Goal: Information Seeking & Learning: Learn about a topic

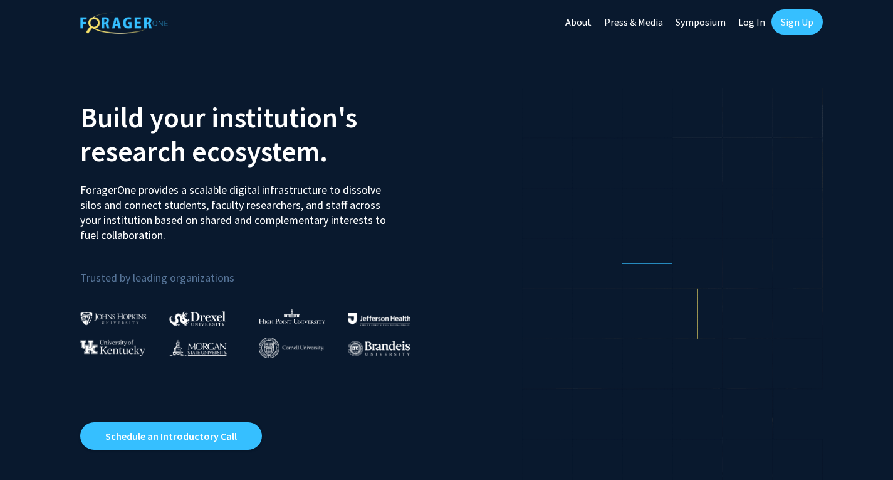
click at [746, 22] on link "Log In" at bounding box center [751, 22] width 39 height 44
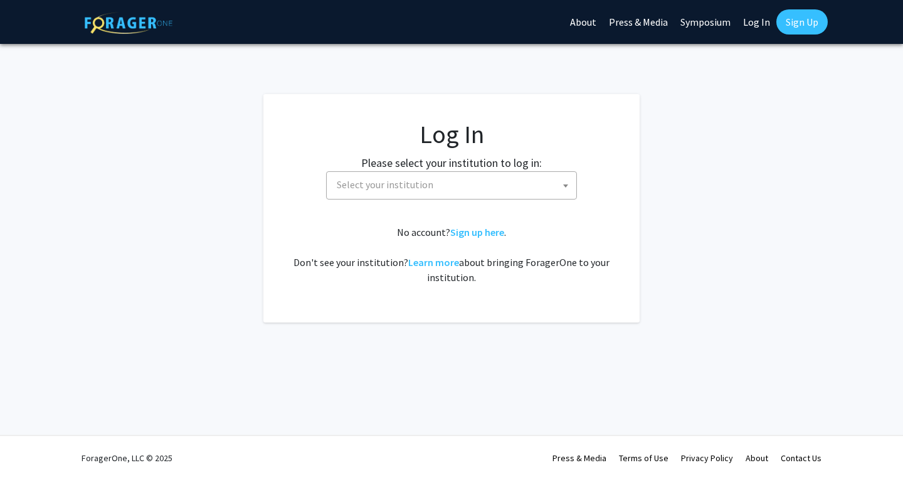
click at [367, 188] on span "Select your institution" at bounding box center [385, 184] width 97 height 13
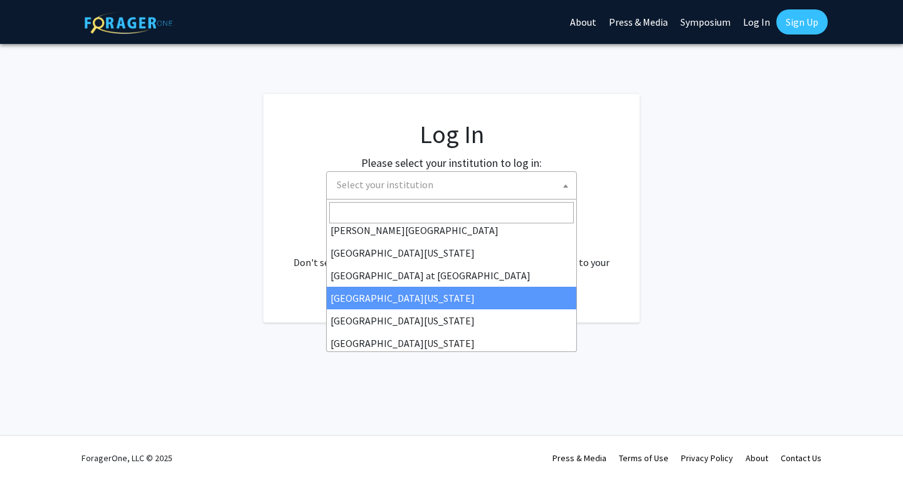
scroll to position [439, 0]
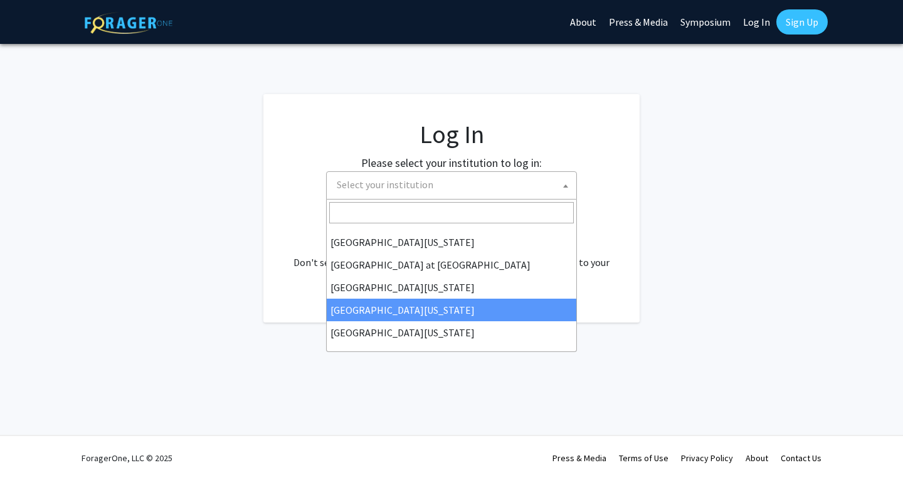
select select "31"
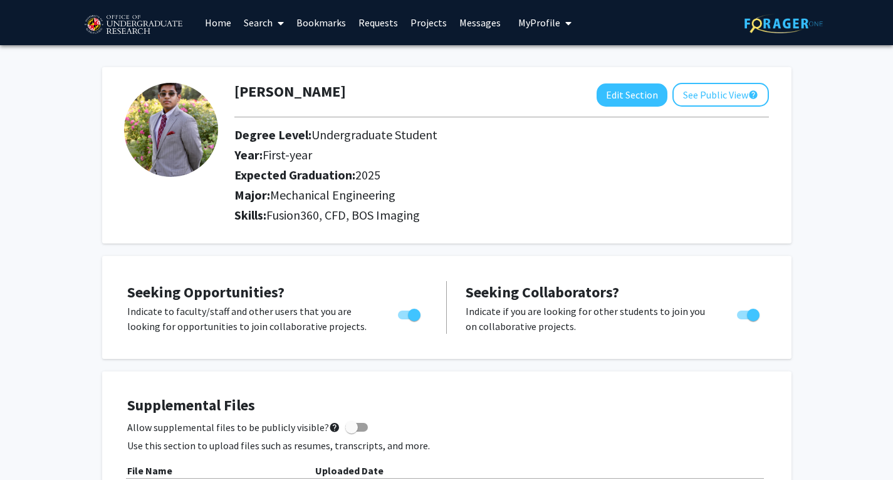
click at [268, 23] on link "Search" at bounding box center [264, 23] width 53 height 44
click at [388, 17] on link "Requests" at bounding box center [378, 23] width 52 height 44
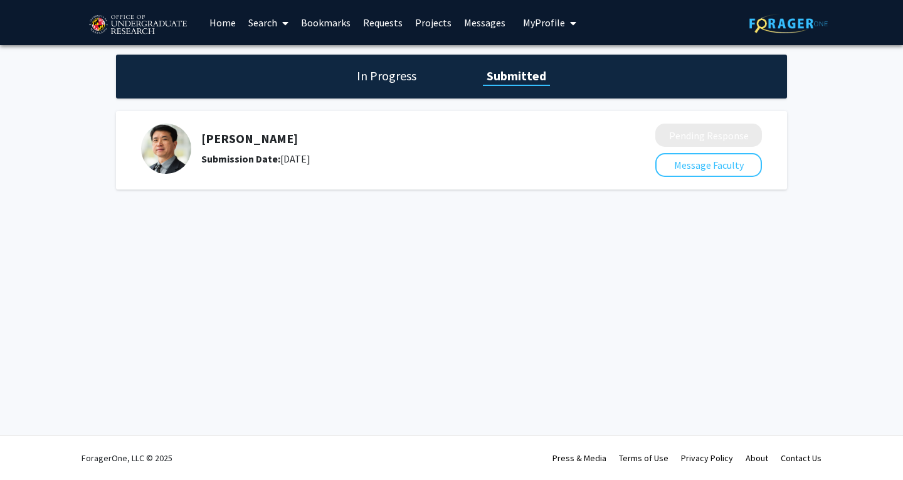
click at [433, 26] on link "Projects" at bounding box center [433, 23] width 49 height 44
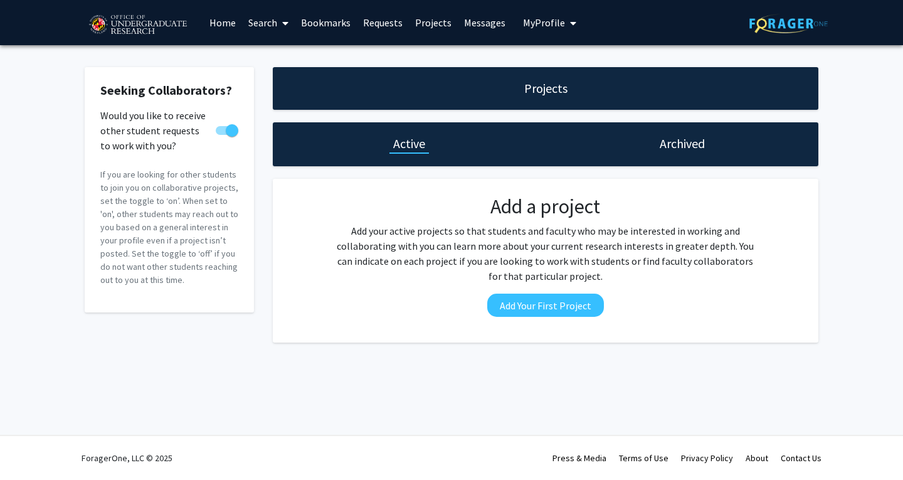
click at [375, 16] on link "Requests" at bounding box center [383, 23] width 52 height 44
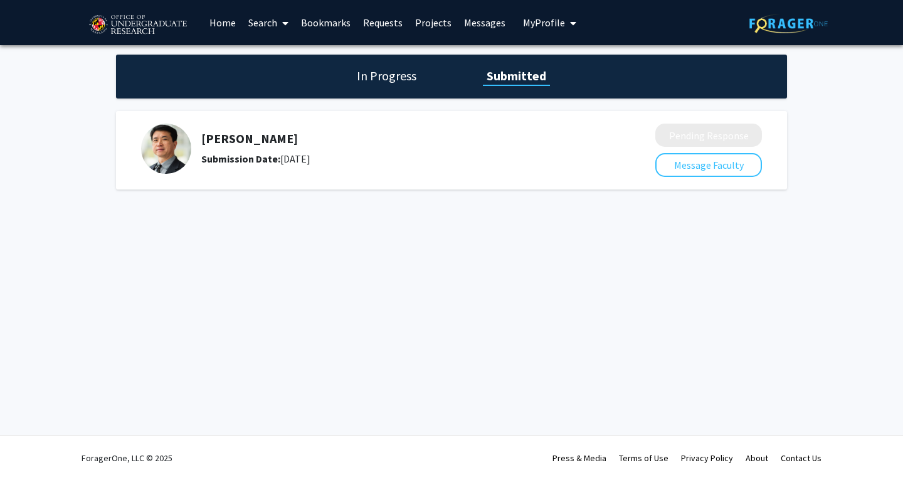
click at [228, 21] on link "Home" at bounding box center [222, 23] width 39 height 44
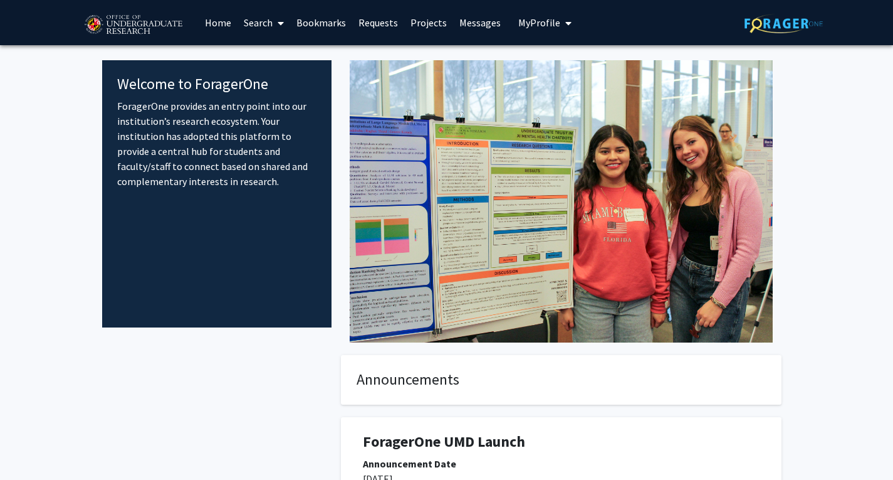
click at [271, 26] on link "Search" at bounding box center [264, 23] width 53 height 44
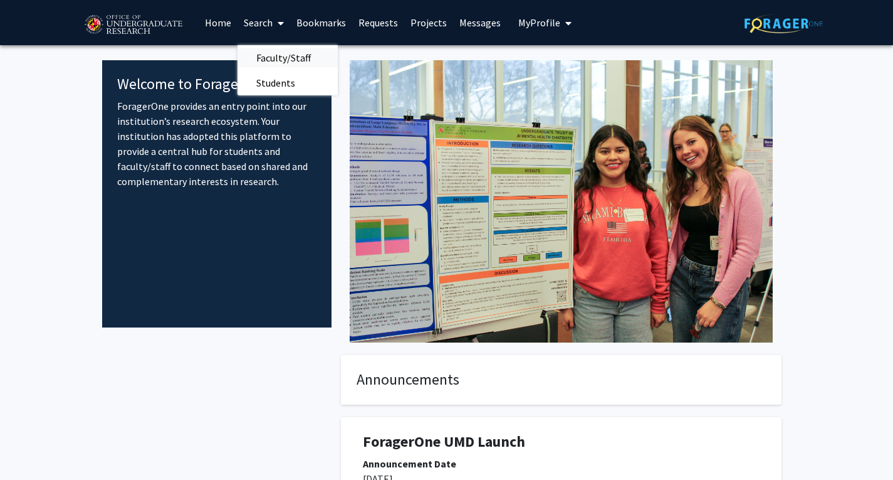
click at [266, 60] on span "Faculty/Staff" at bounding box center [284, 57] width 92 height 25
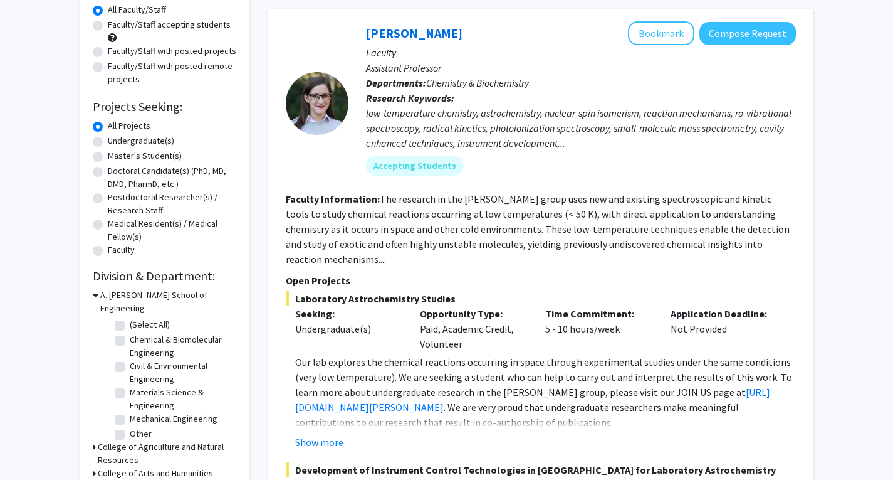
scroll to position [125, 0]
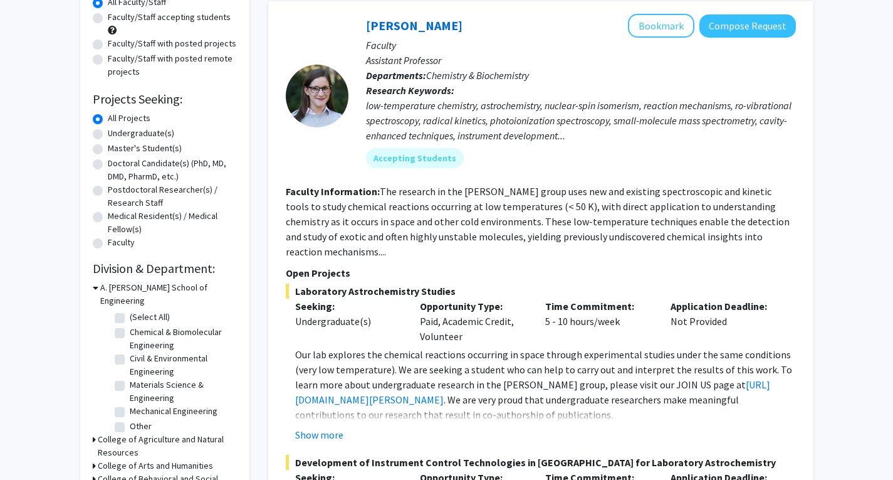
click at [108, 135] on label "Undergraduate(s)" at bounding box center [141, 133] width 66 height 13
click at [108, 135] on input "Undergraduate(s)" at bounding box center [112, 131] width 8 height 8
radio input "true"
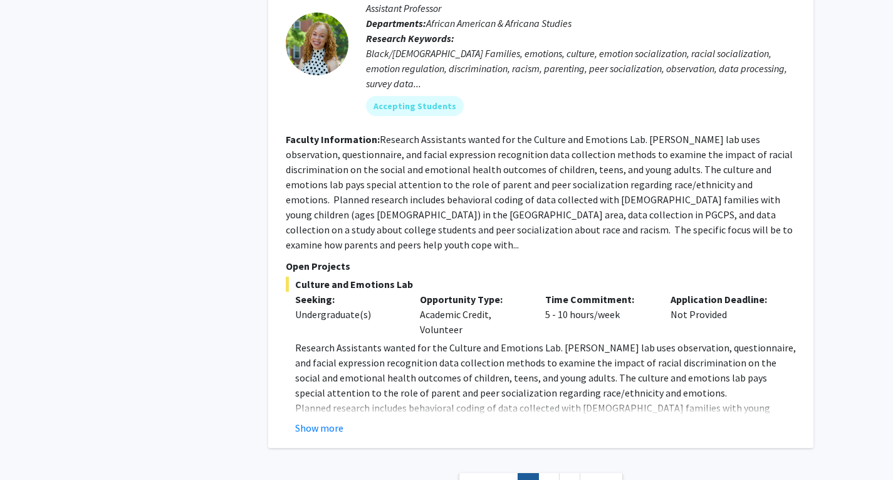
scroll to position [5892, 0]
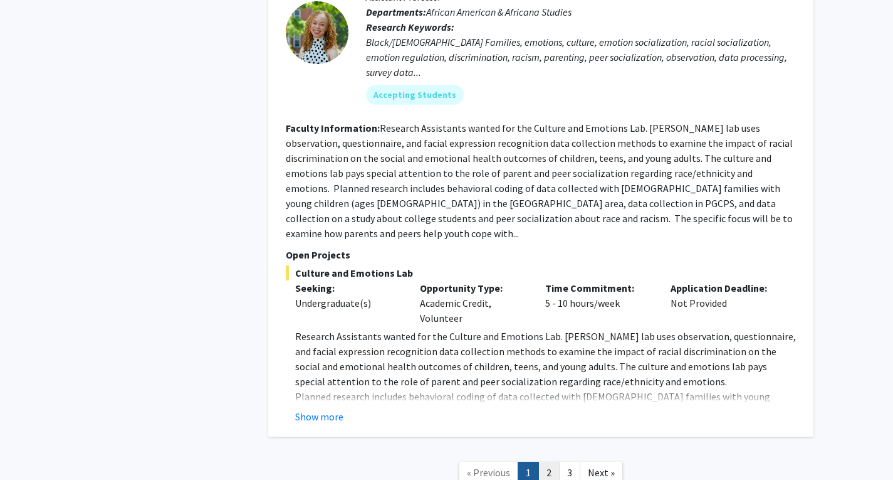
click at [549, 461] on link "2" at bounding box center [548, 472] width 21 height 22
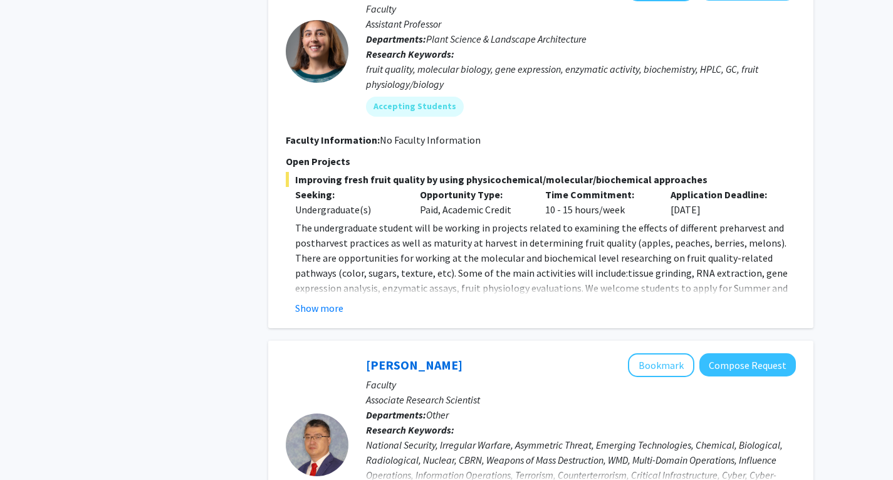
scroll to position [1818, 0]
click at [325, 300] on button "Show more" at bounding box center [319, 307] width 48 height 15
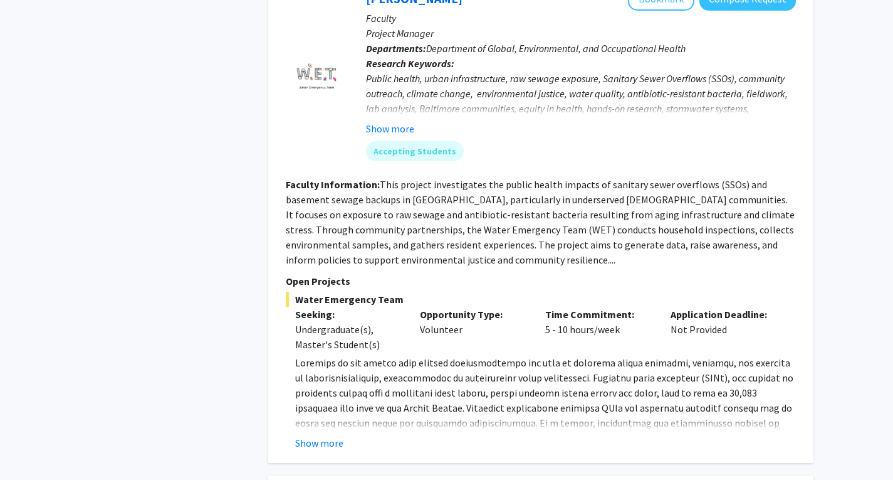
scroll to position [2883, 0]
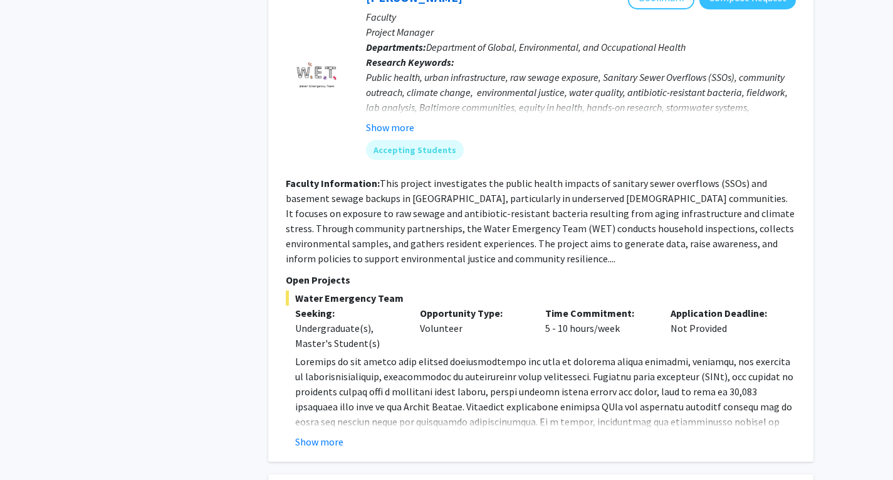
click at [323, 421] on div "[PERSON_NAME] Bookmark Compose Request Faculty Project Manager Departments: Dep…" at bounding box center [540, 217] width 545 height 488
click at [337, 434] on button "Show more" at bounding box center [319, 441] width 48 height 15
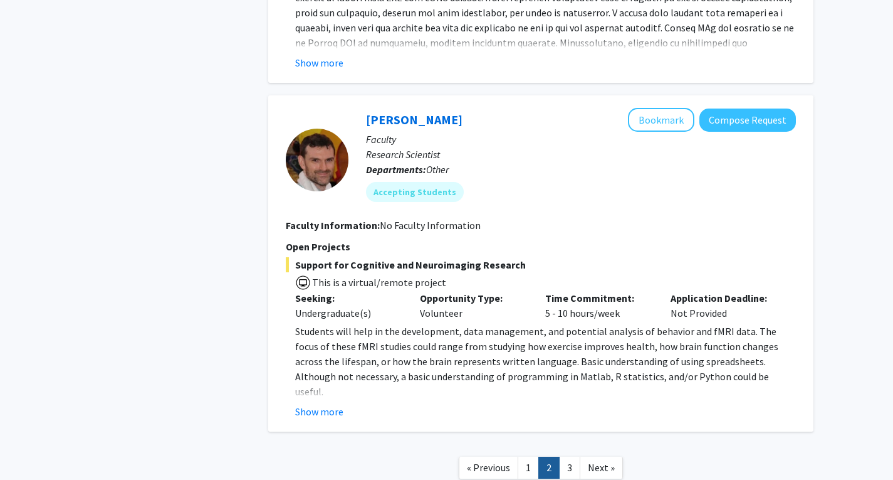
scroll to position [4388, 0]
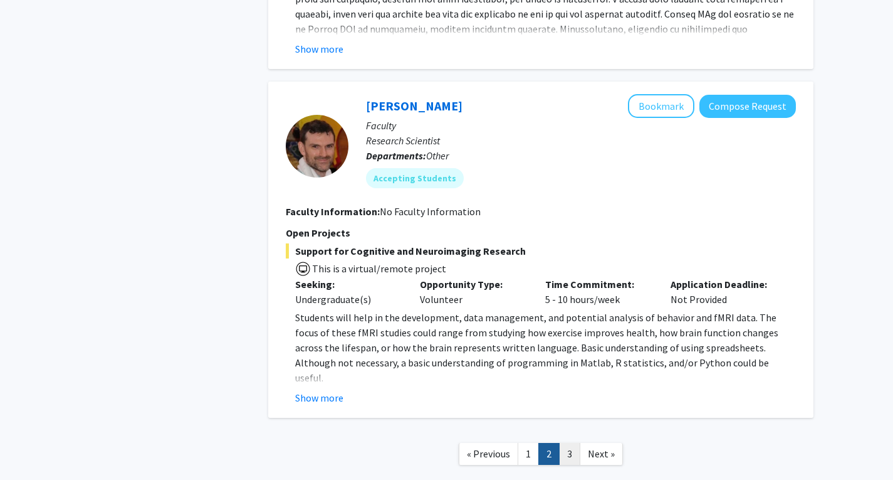
click at [572, 443] on link "3" at bounding box center [569, 454] width 21 height 22
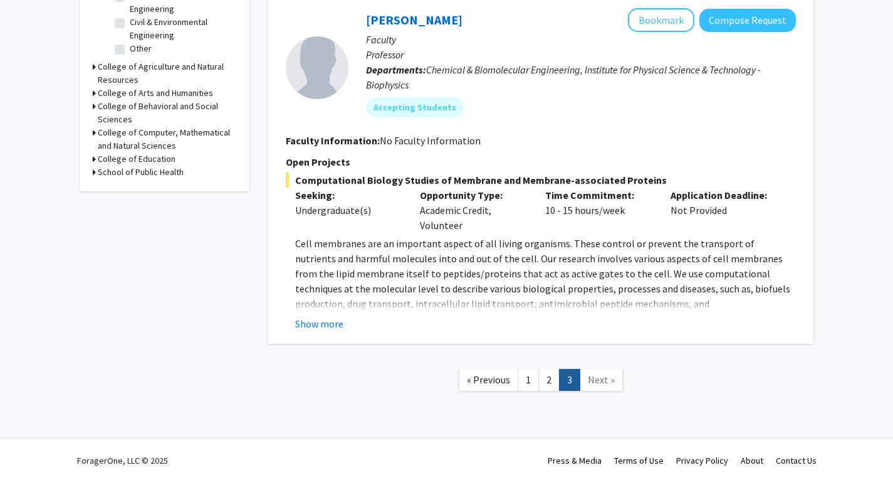
scroll to position [464, 0]
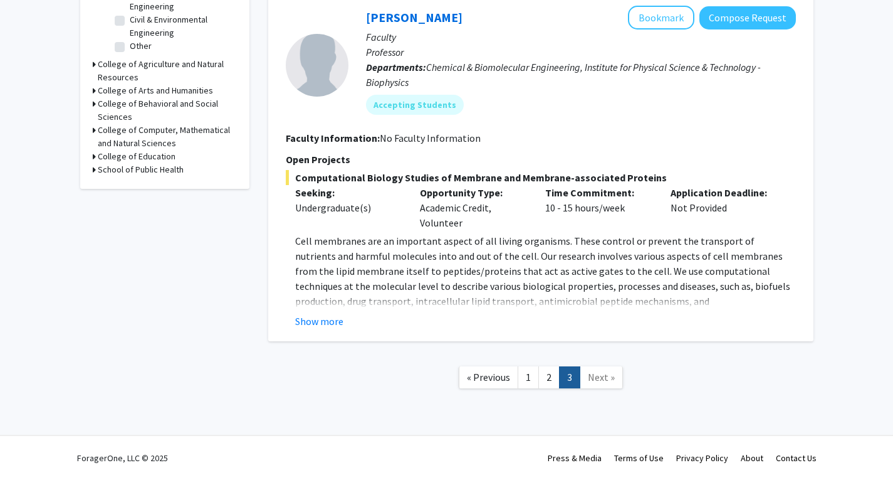
click at [604, 370] on span "Next »" at bounding box center [601, 376] width 27 height 13
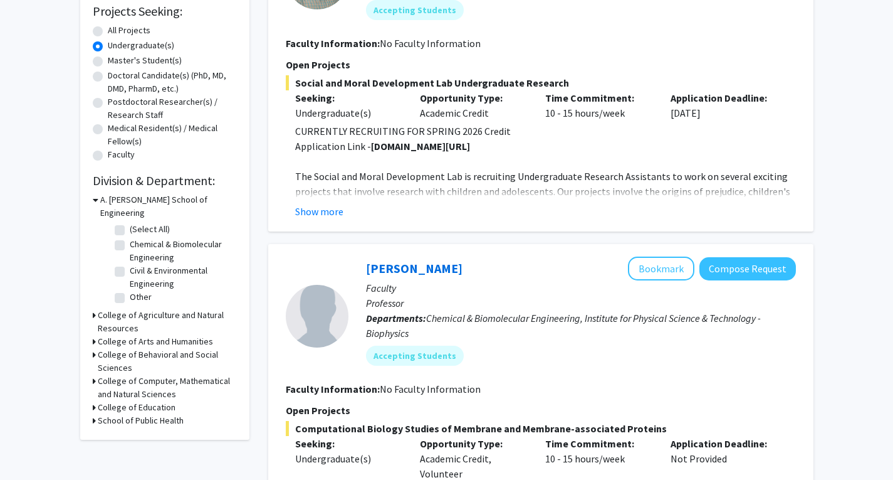
scroll to position [0, 0]
